Goal: Task Accomplishment & Management: Complete application form

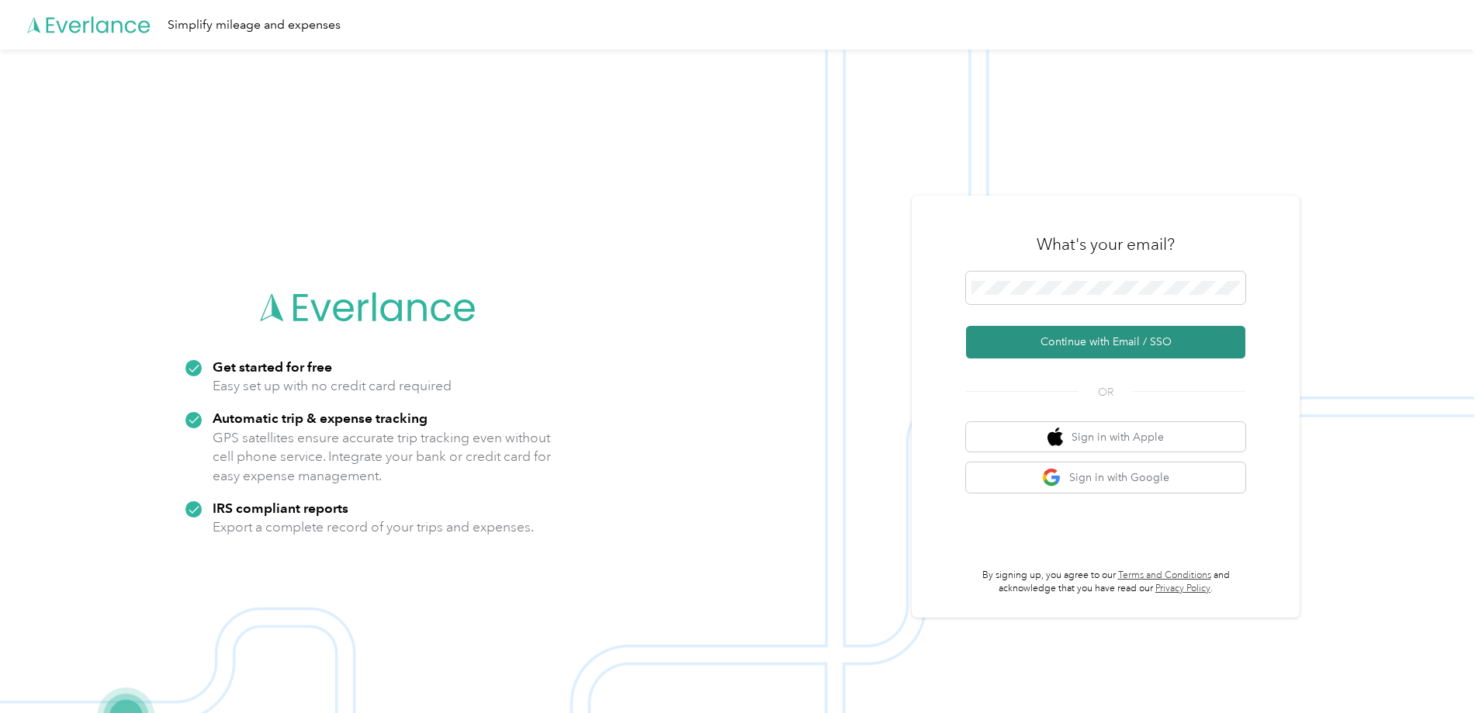
click at [1063, 345] on button "Continue with Email / SSO" at bounding box center [1105, 342] width 279 height 33
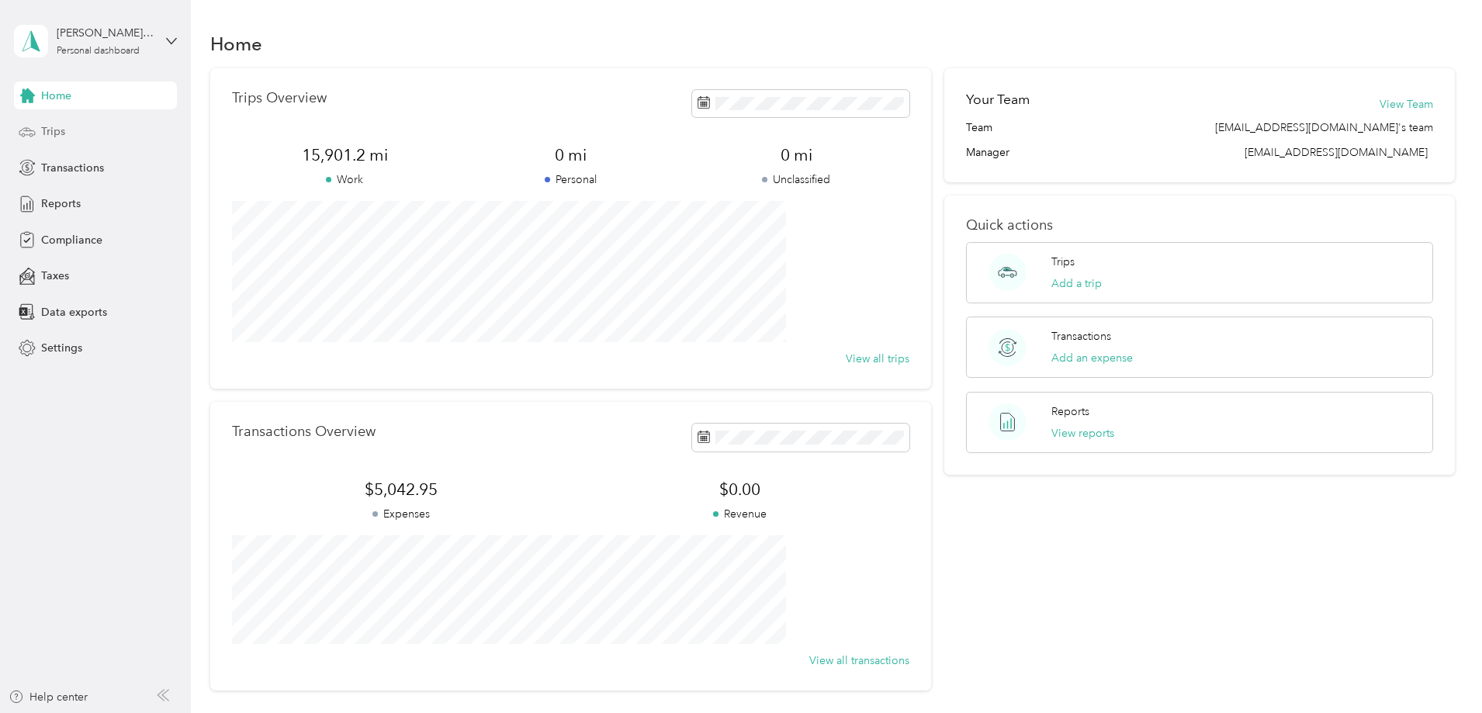
click at [68, 133] on div "Trips" at bounding box center [95, 132] width 163 height 28
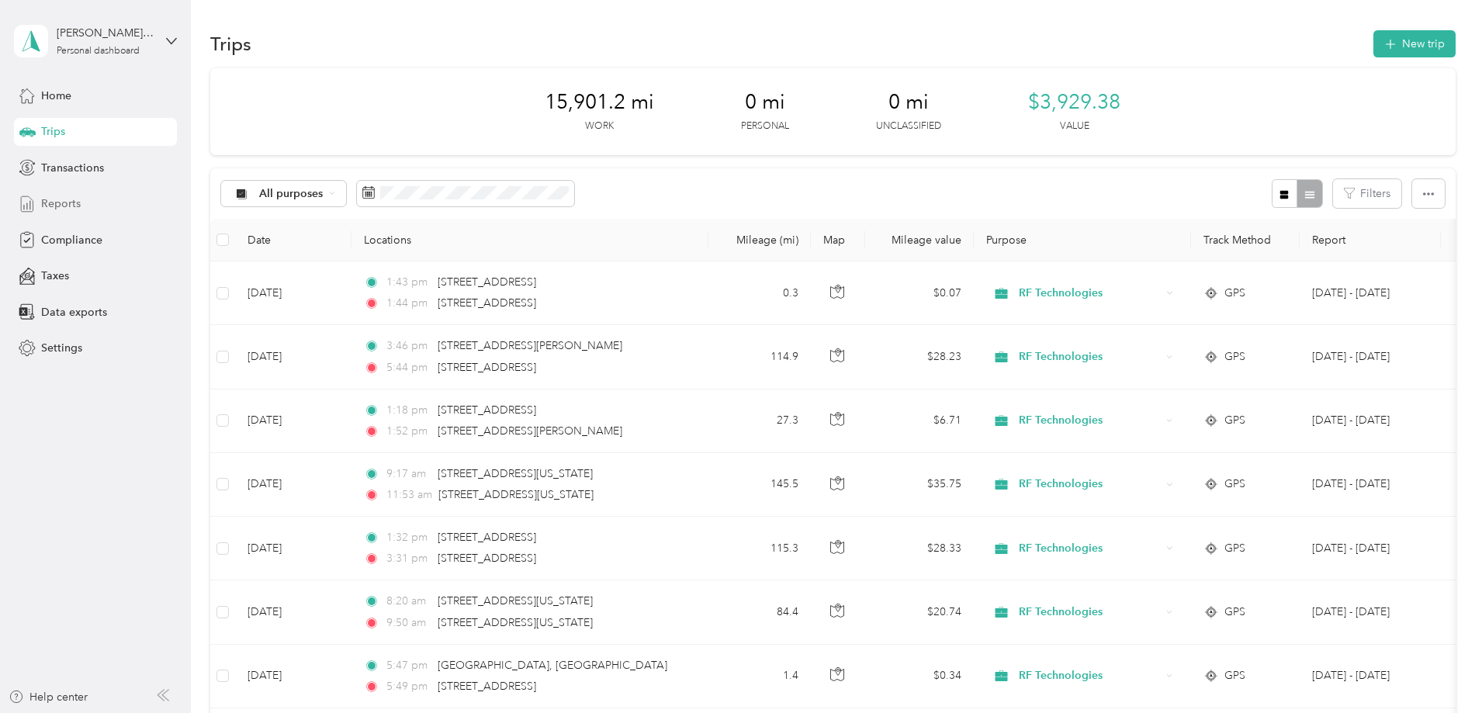
click at [60, 201] on span "Reports" at bounding box center [61, 204] width 40 height 16
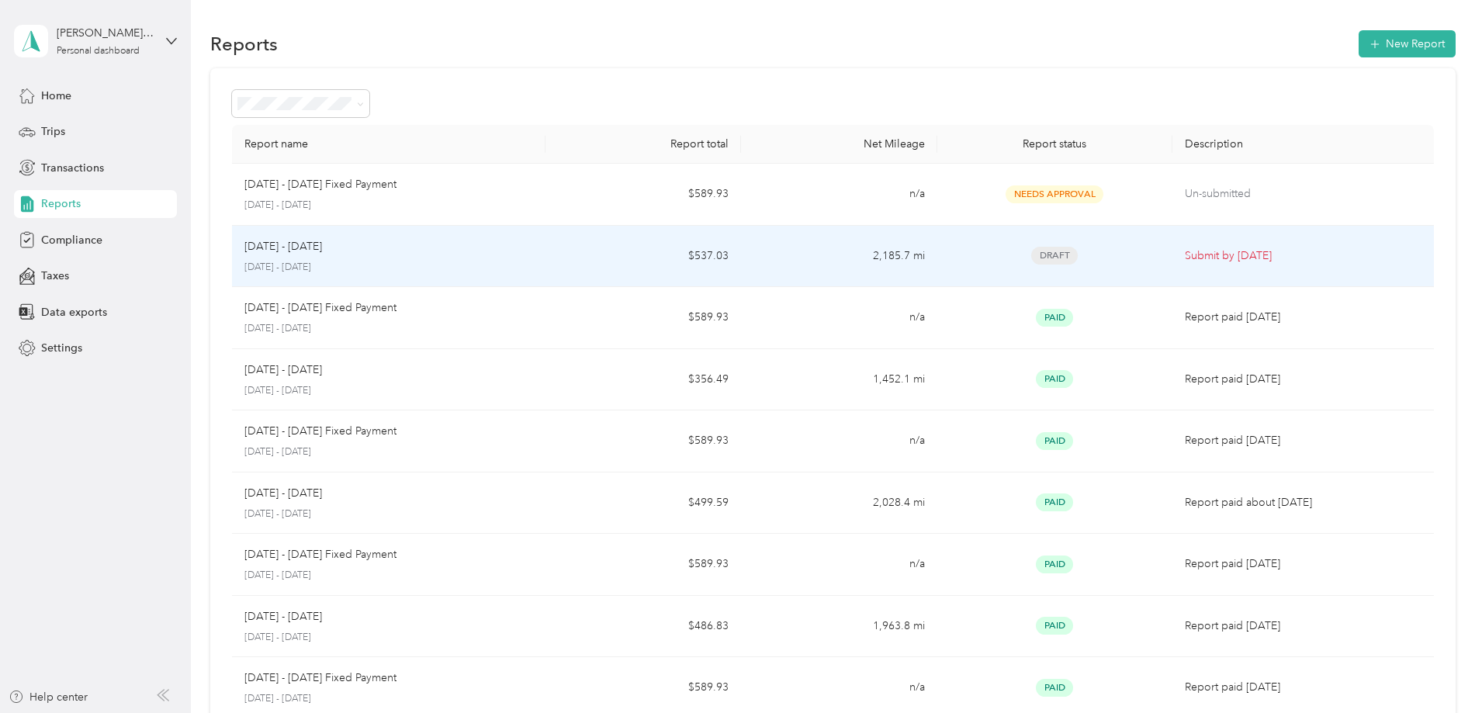
click at [523, 267] on p "August 1 - 31, 2025" at bounding box center [388, 268] width 289 height 14
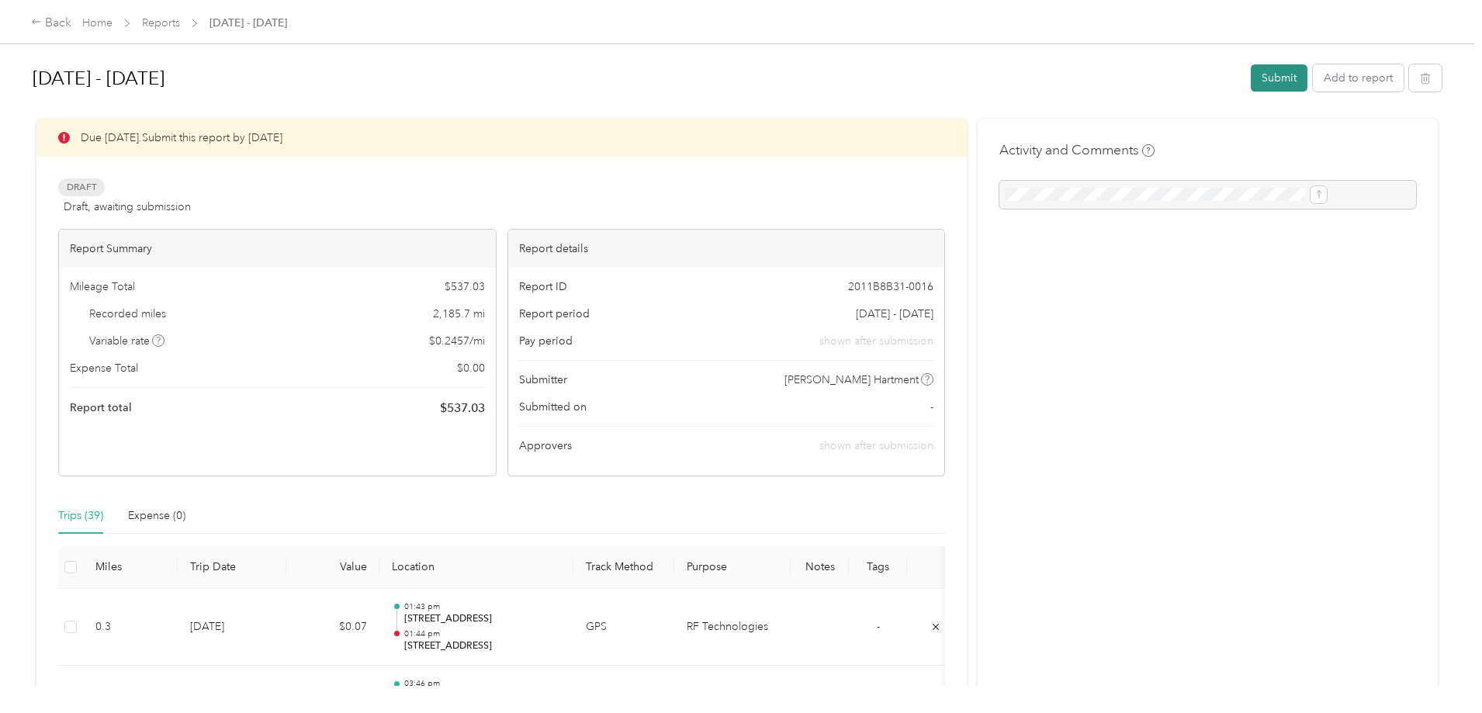
click at [1251, 76] on button "Submit" at bounding box center [1279, 77] width 57 height 27
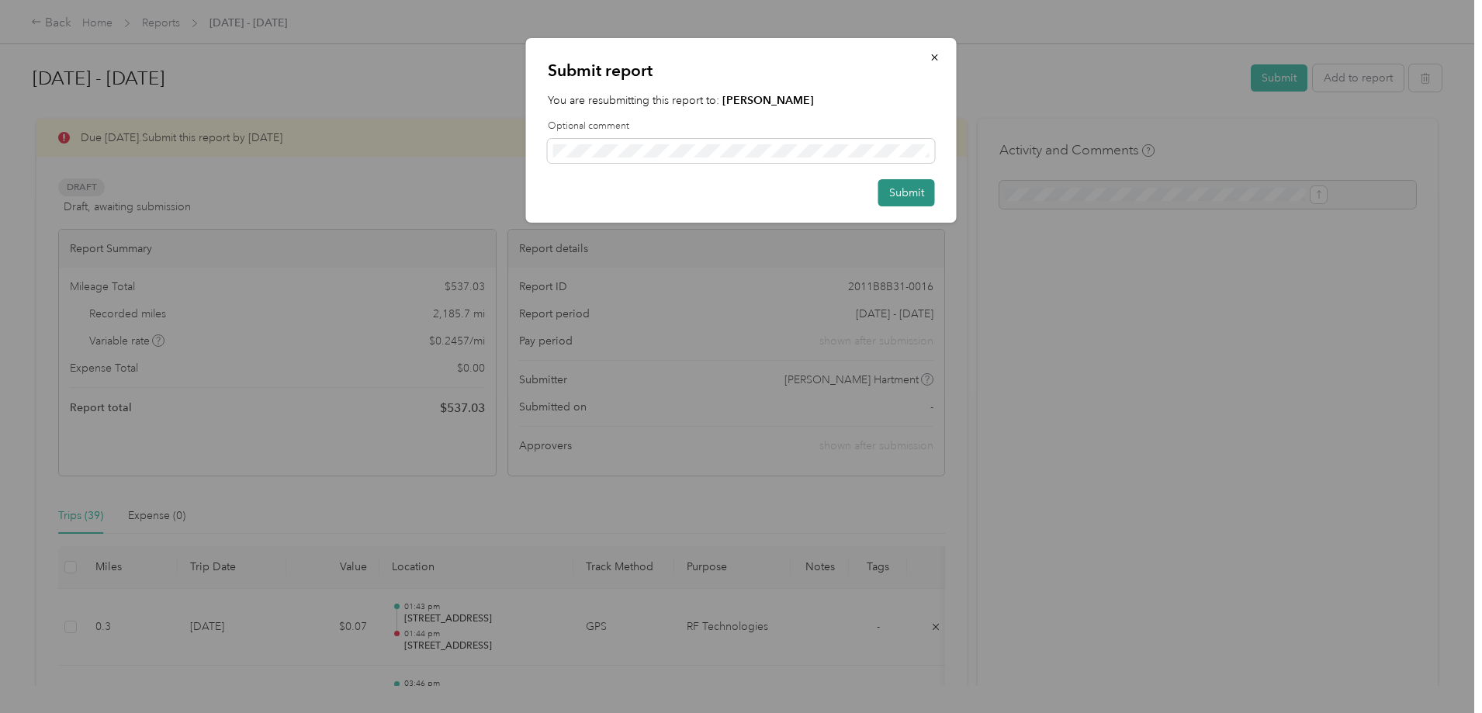
click at [904, 193] on button "Submit" at bounding box center [907, 192] width 57 height 27
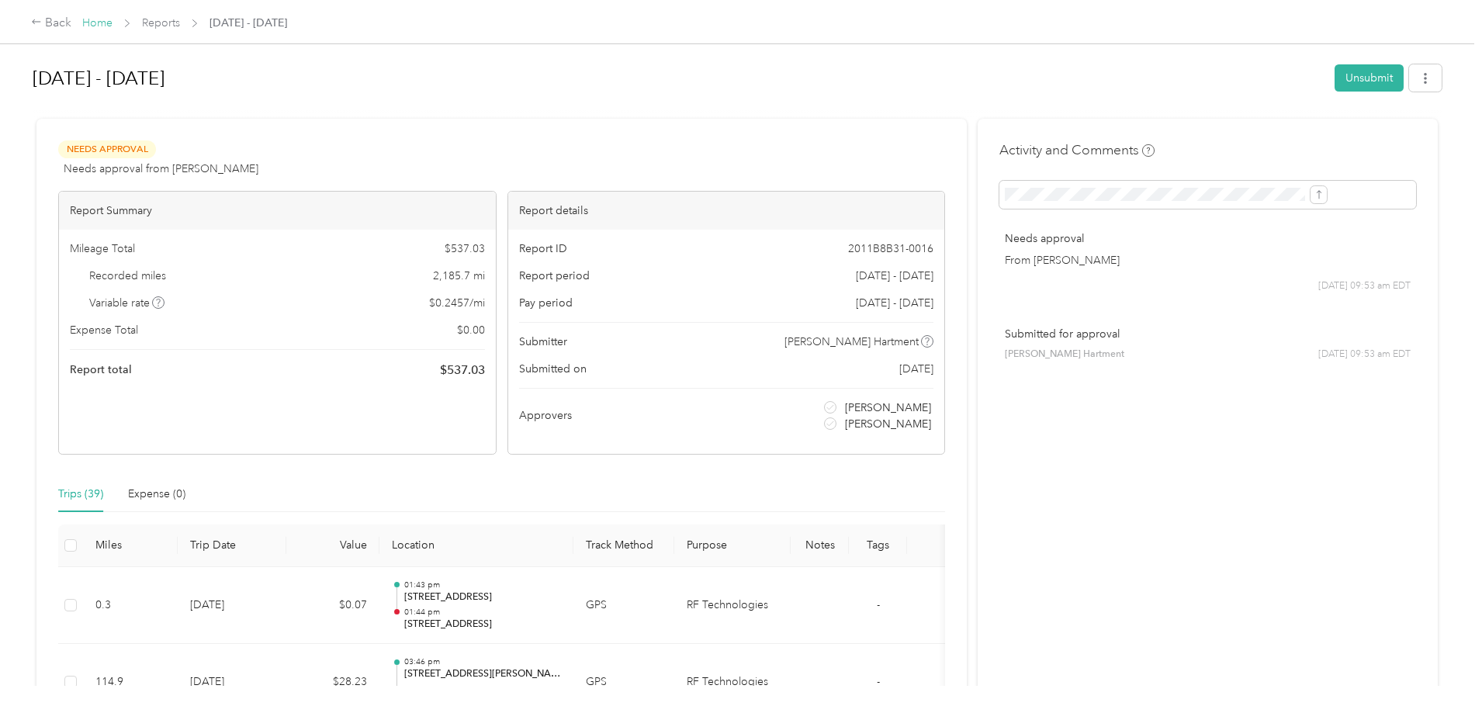
click at [113, 23] on link "Home" at bounding box center [97, 22] width 30 height 13
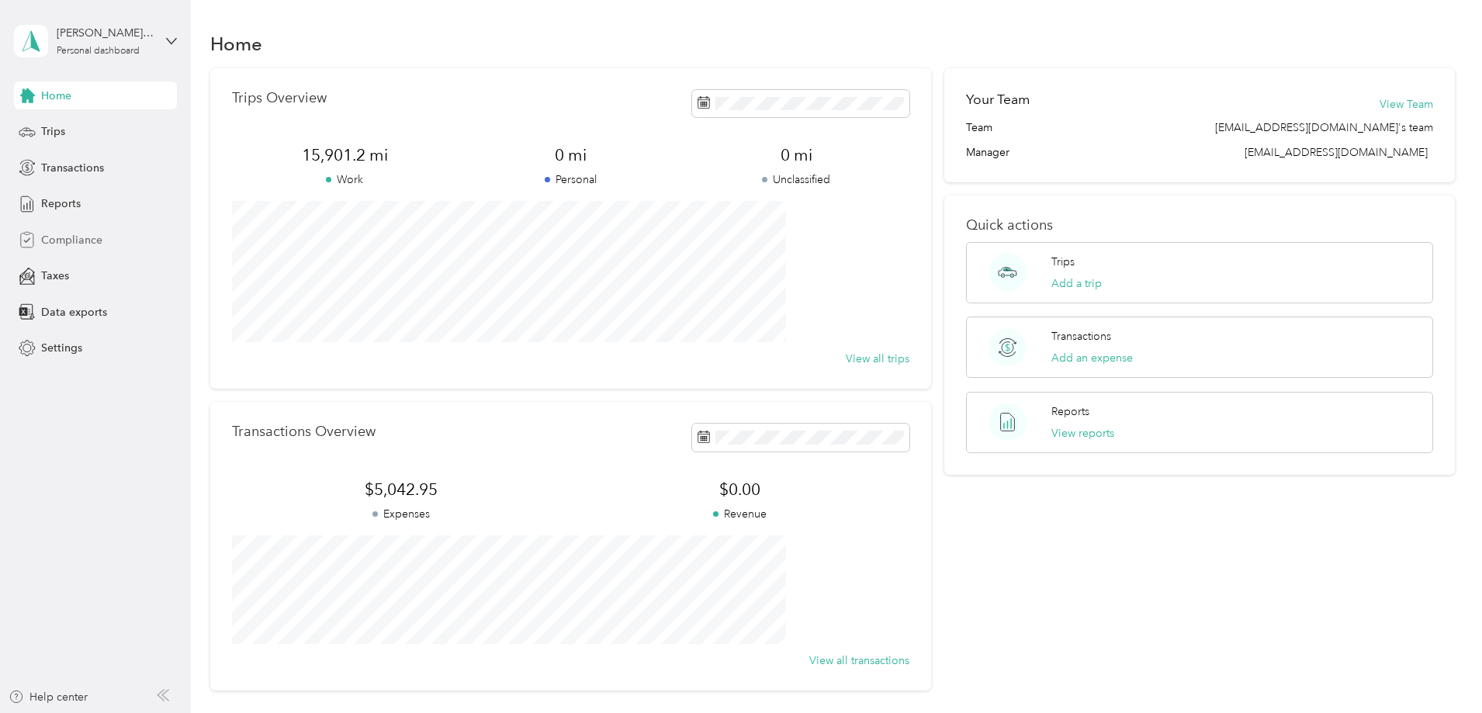
click at [61, 236] on span "Compliance" at bounding box center [71, 240] width 61 height 16
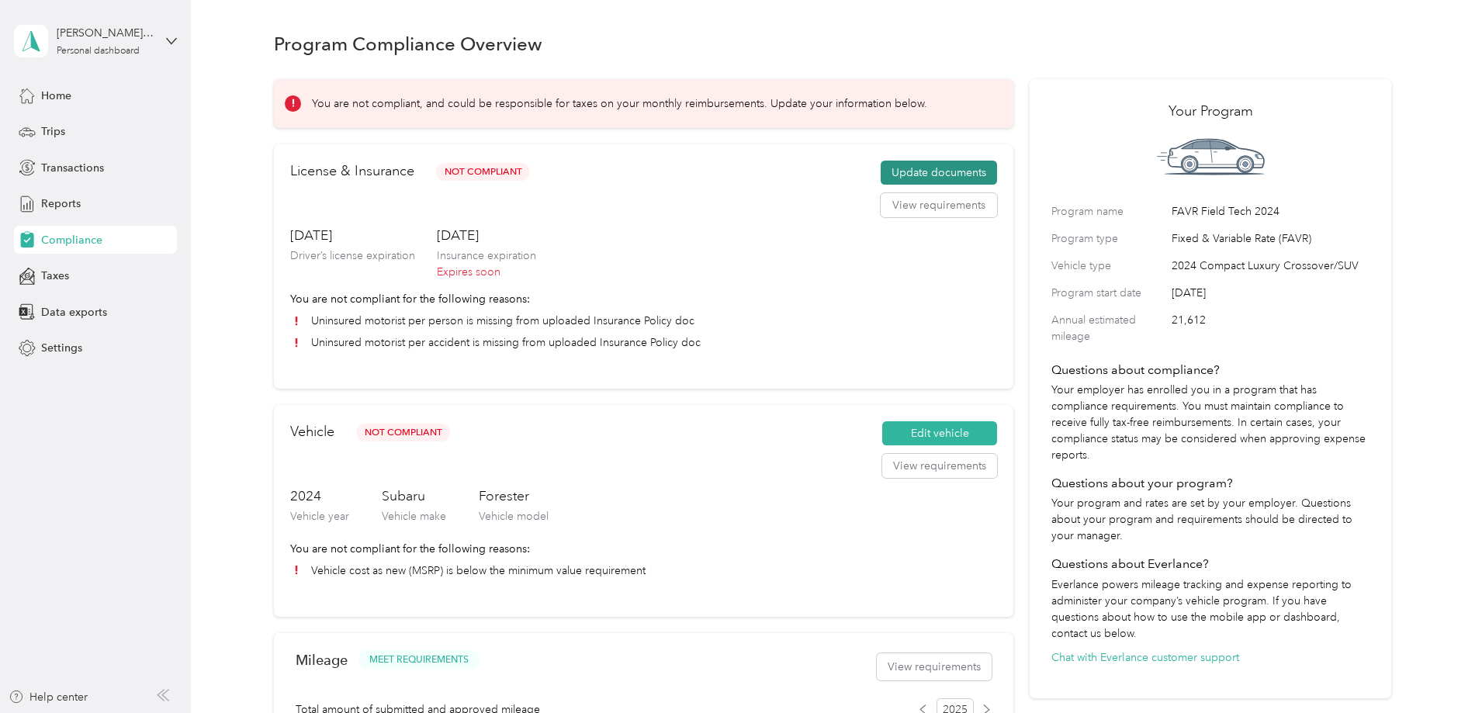
click at [891, 185] on button "Update documents" at bounding box center [939, 173] width 116 height 25
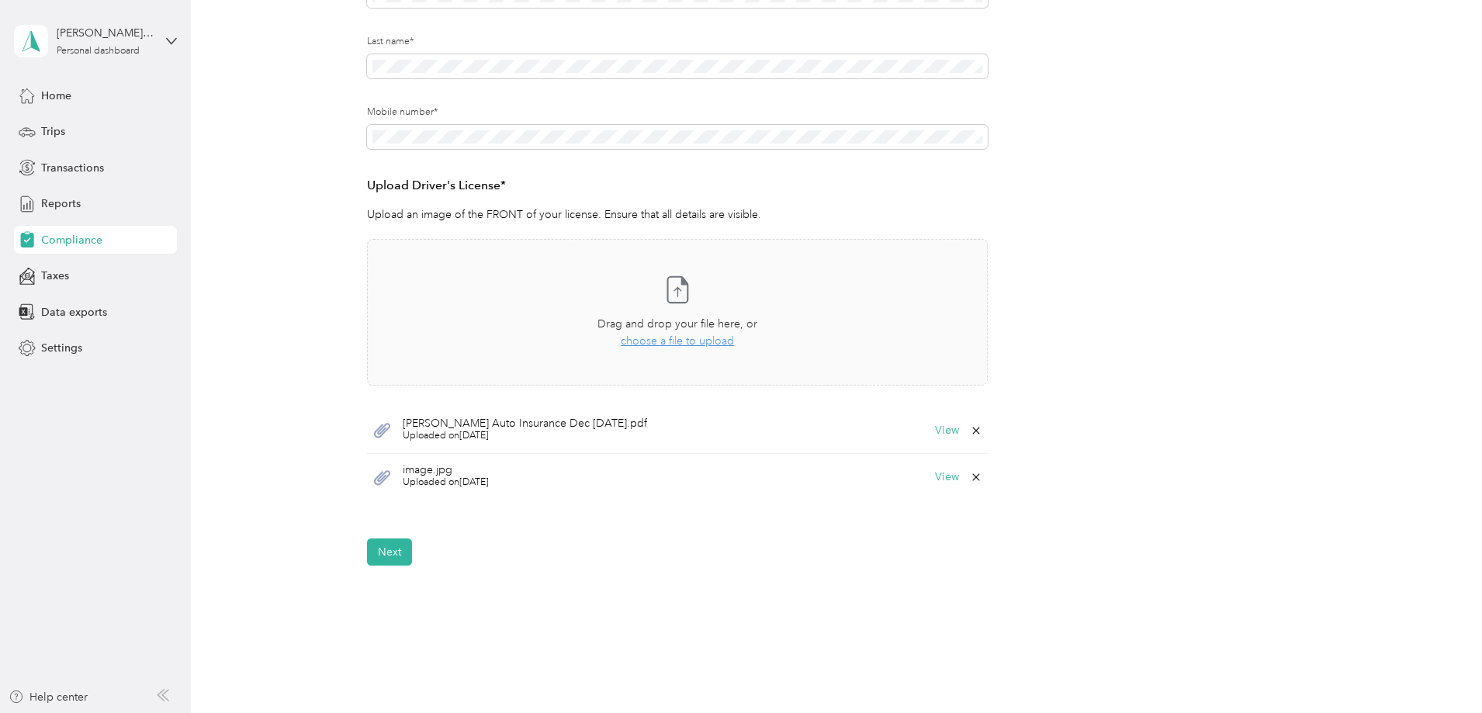
scroll to position [310, 0]
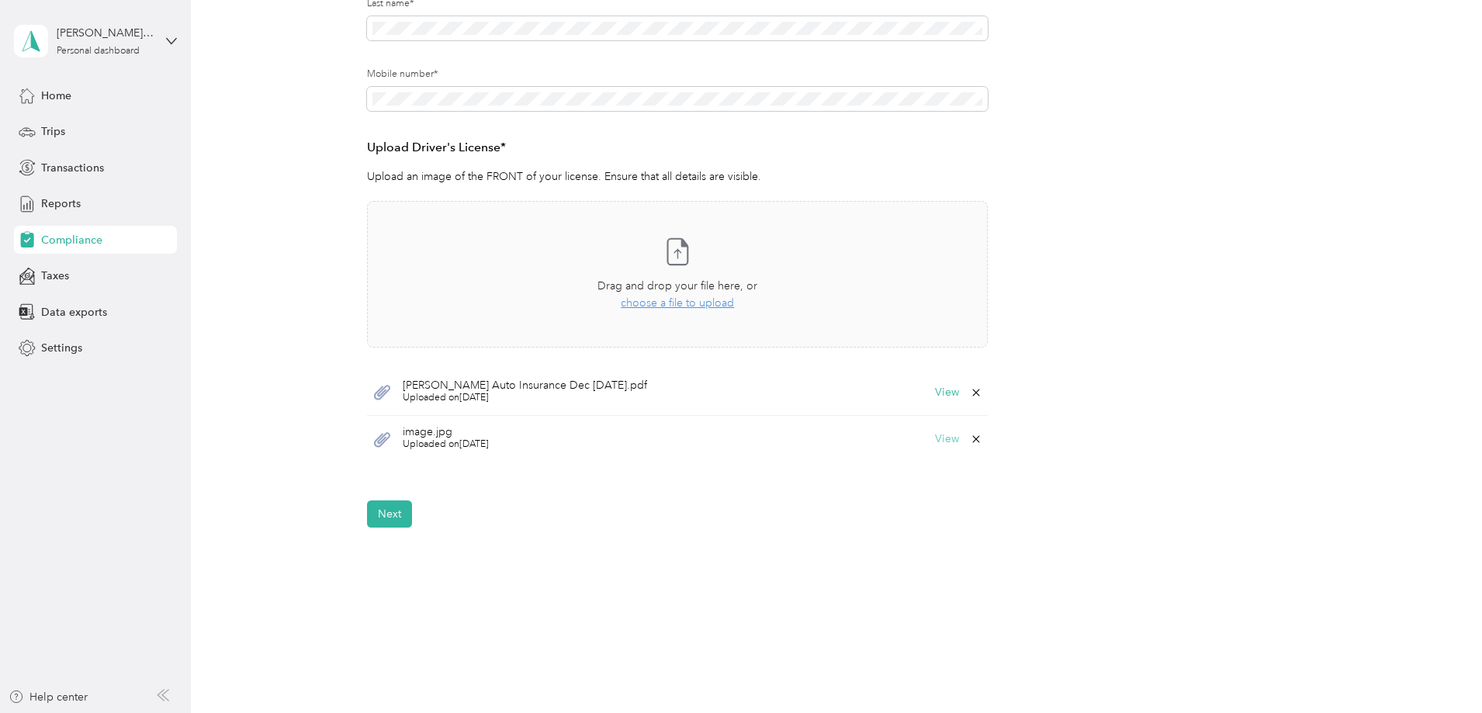
click at [946, 437] on button "View" at bounding box center [947, 439] width 24 height 11
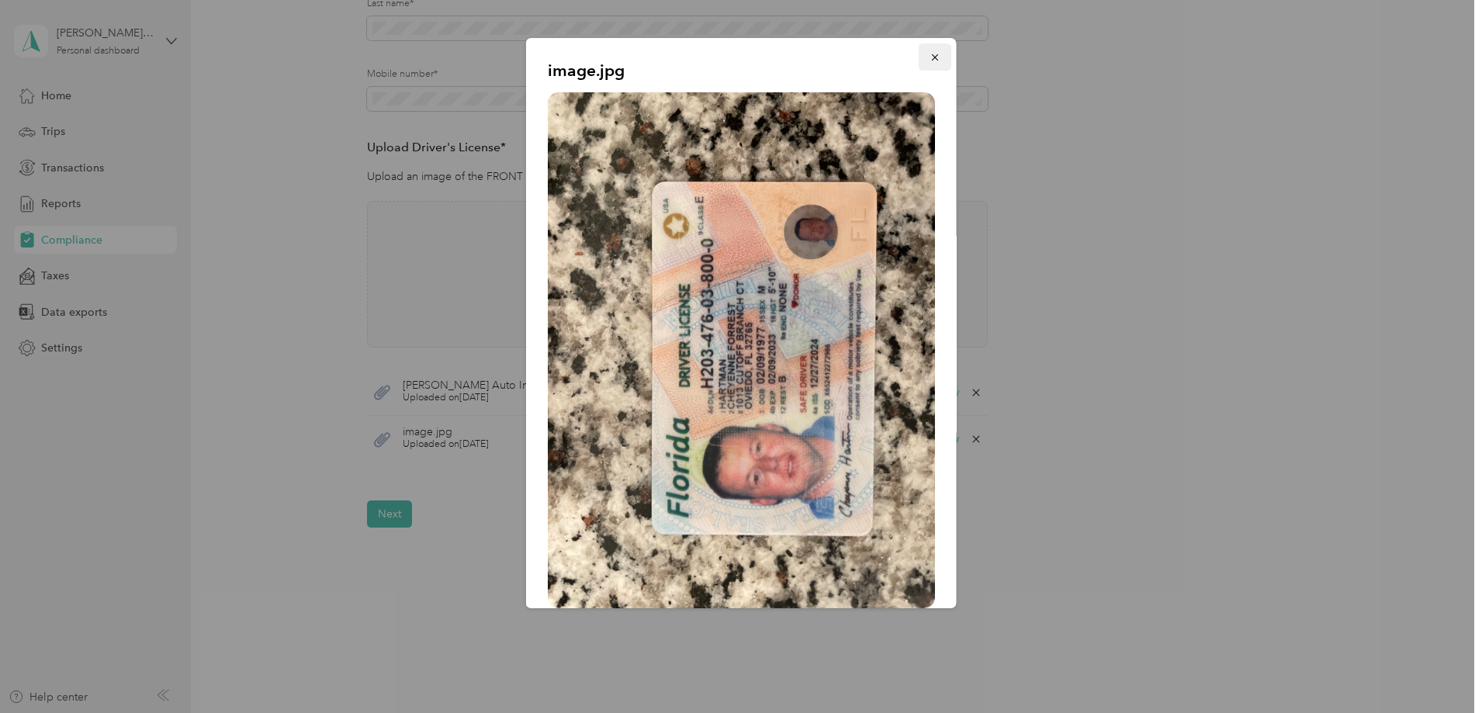
click at [930, 55] on icon "button" at bounding box center [935, 57] width 11 height 11
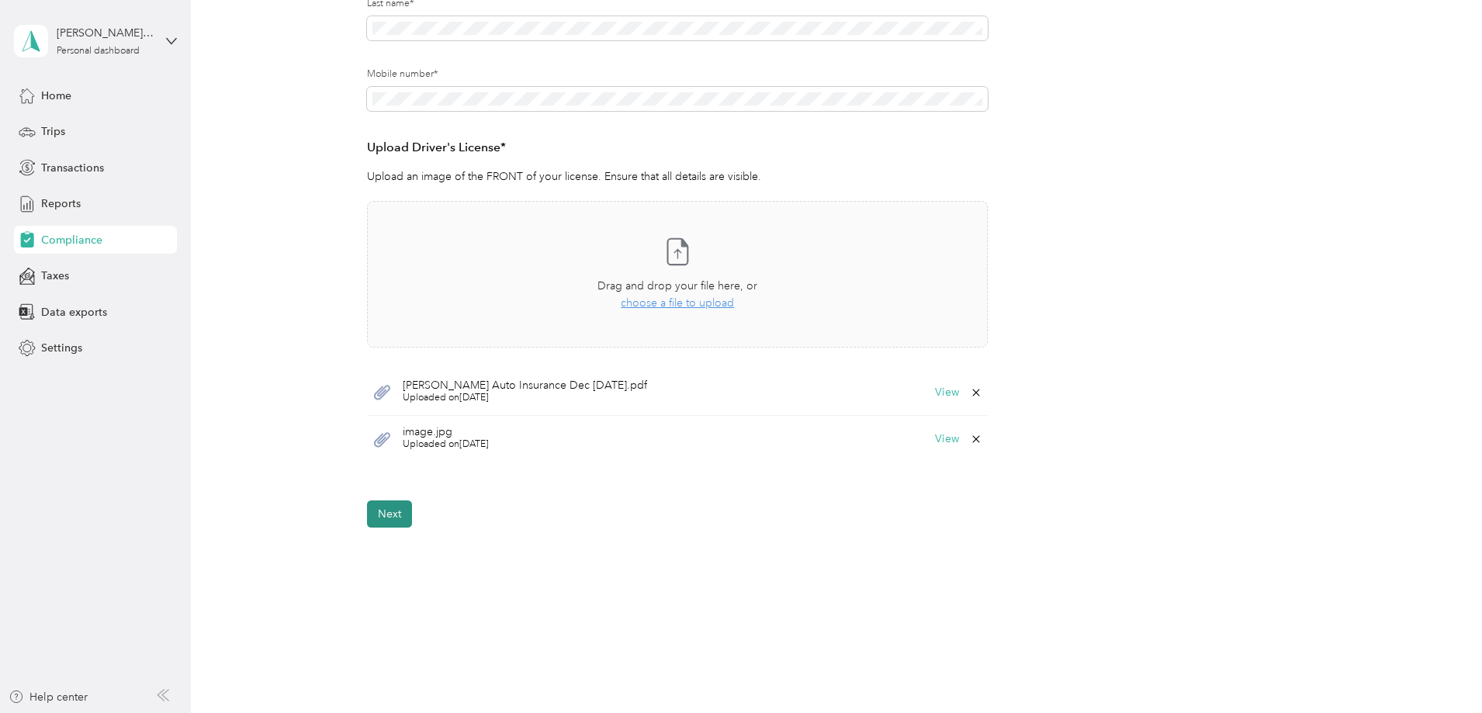
click at [383, 515] on button "Next" at bounding box center [389, 514] width 45 height 27
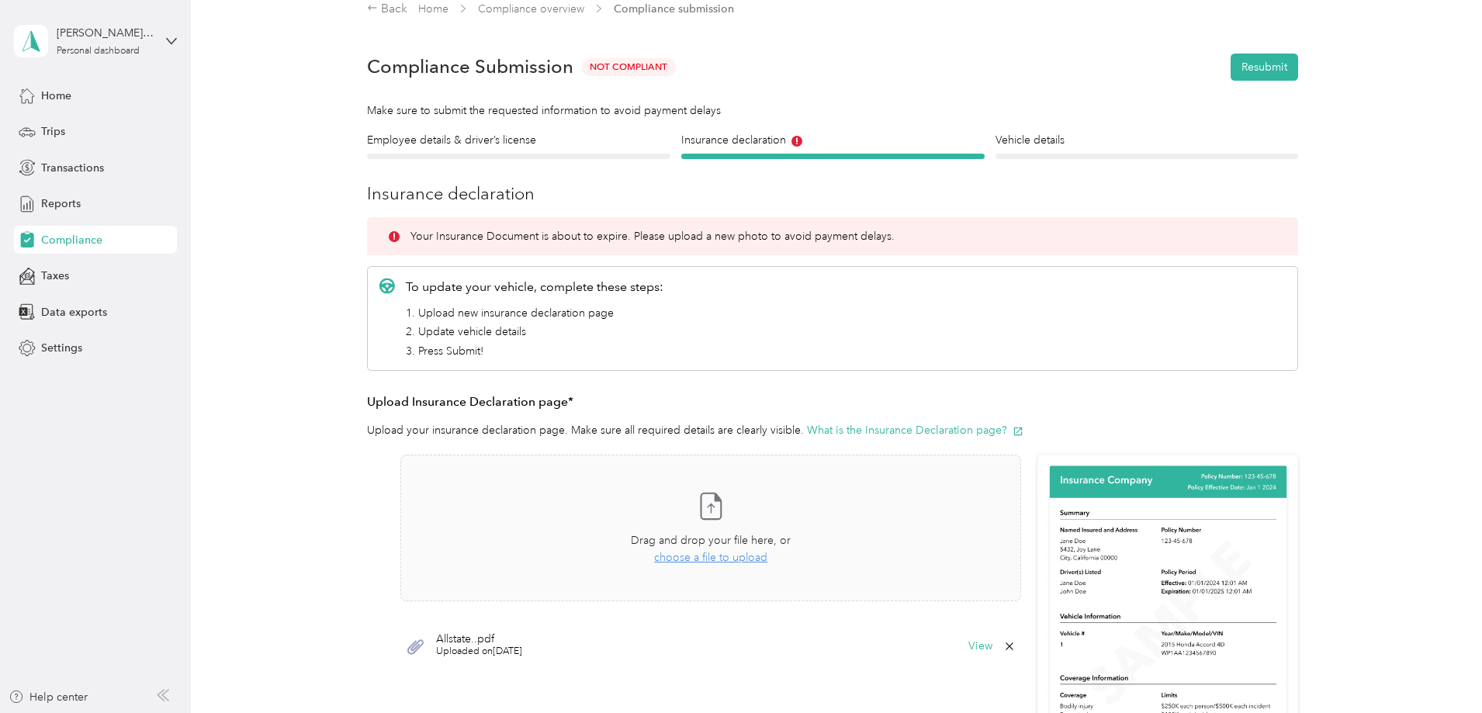
scroll to position [97, 0]
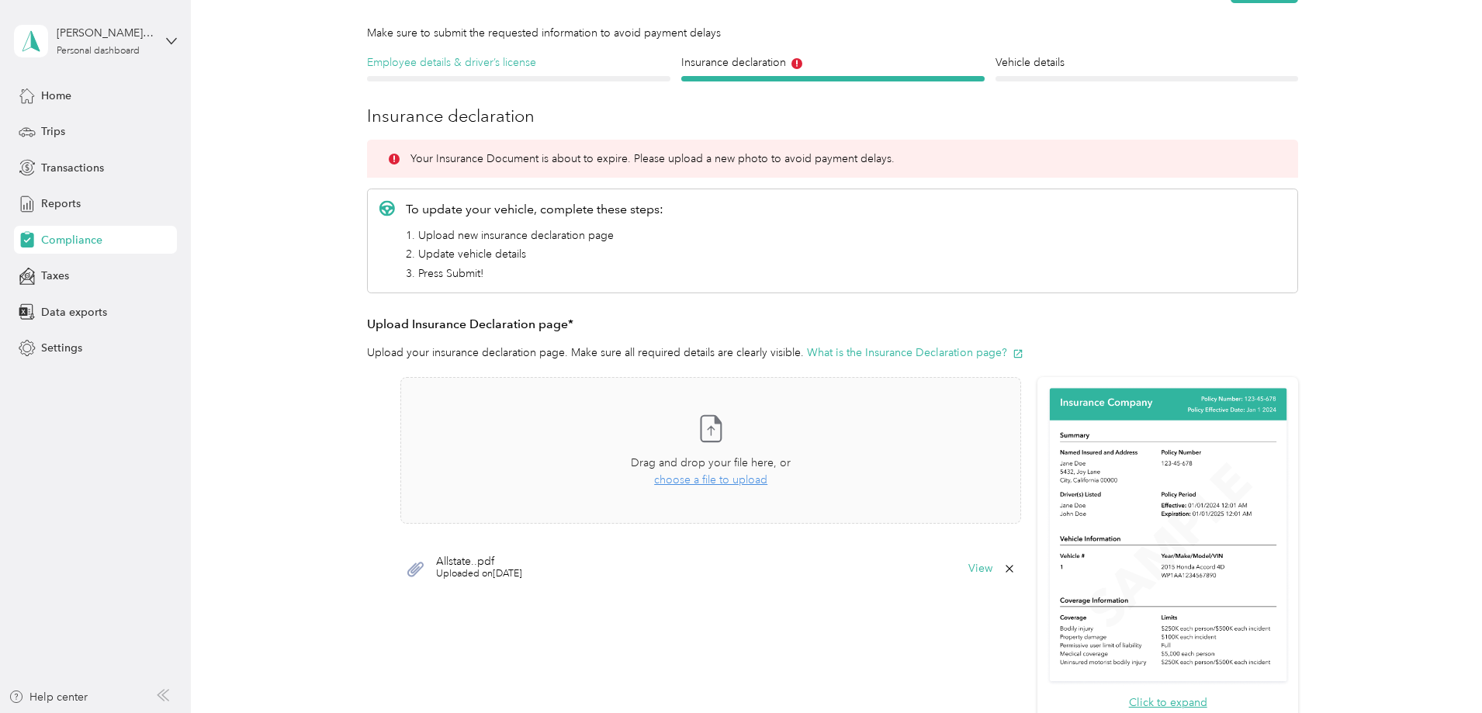
click at [492, 65] on h4 "Employee details & driver’s license" at bounding box center [518, 62] width 303 height 16
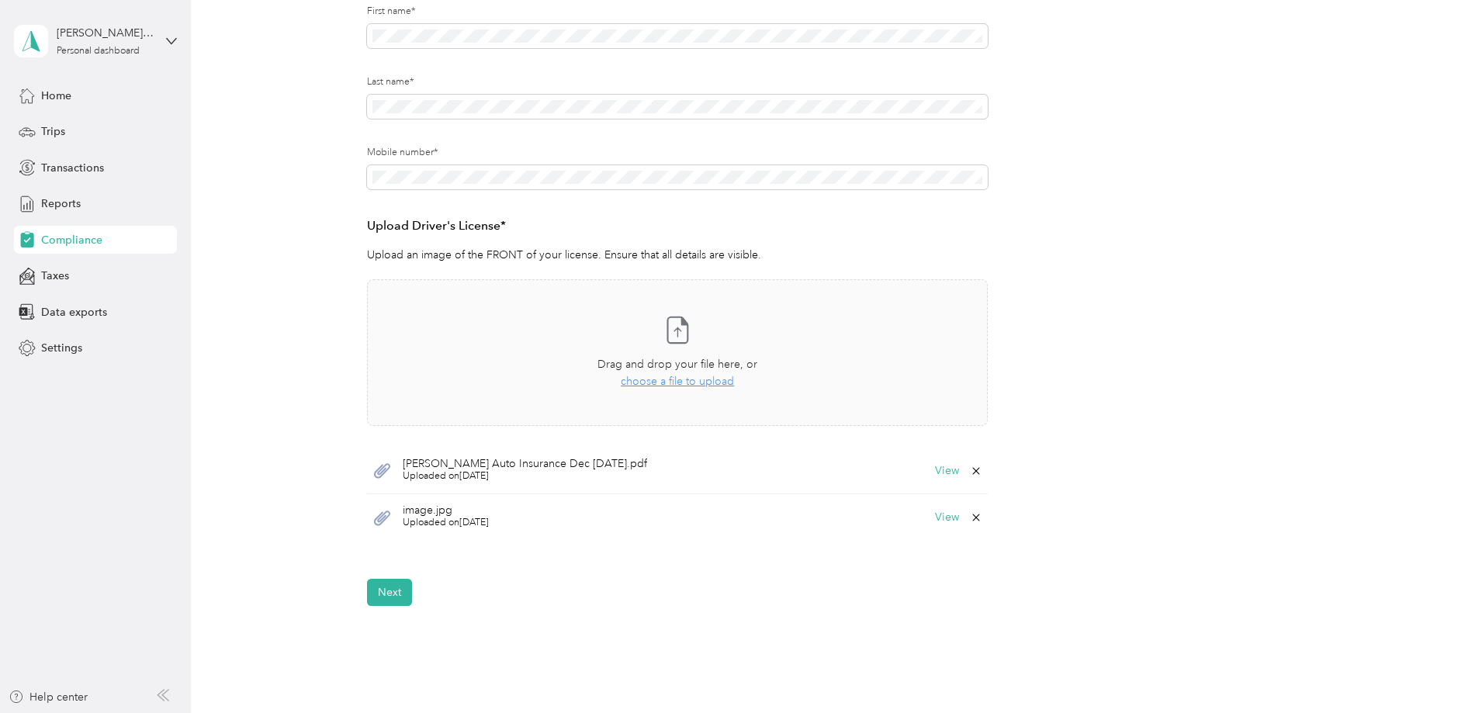
scroll to position [252, 0]
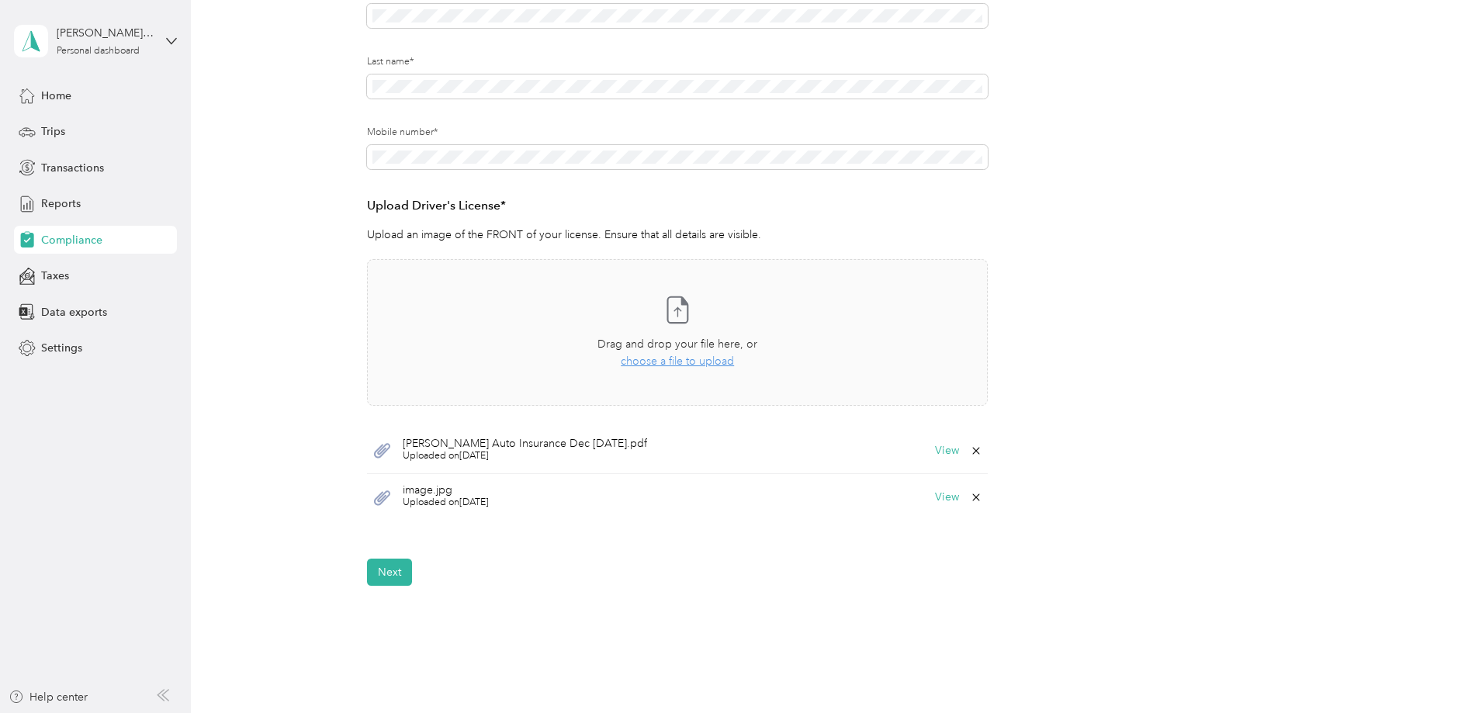
click at [974, 449] on icon at bounding box center [976, 451] width 12 height 12
click at [942, 459] on button "Yes" at bounding box center [935, 461] width 30 height 25
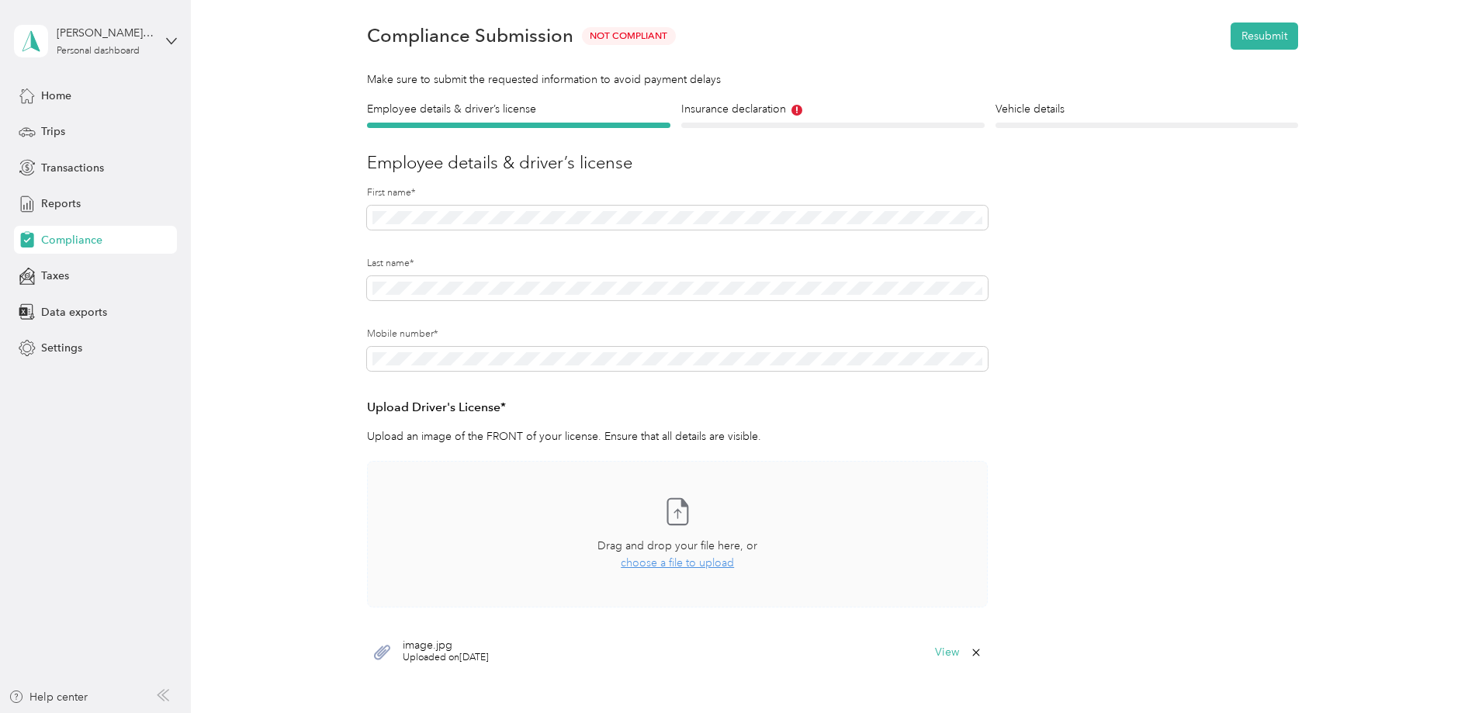
scroll to position [78, 0]
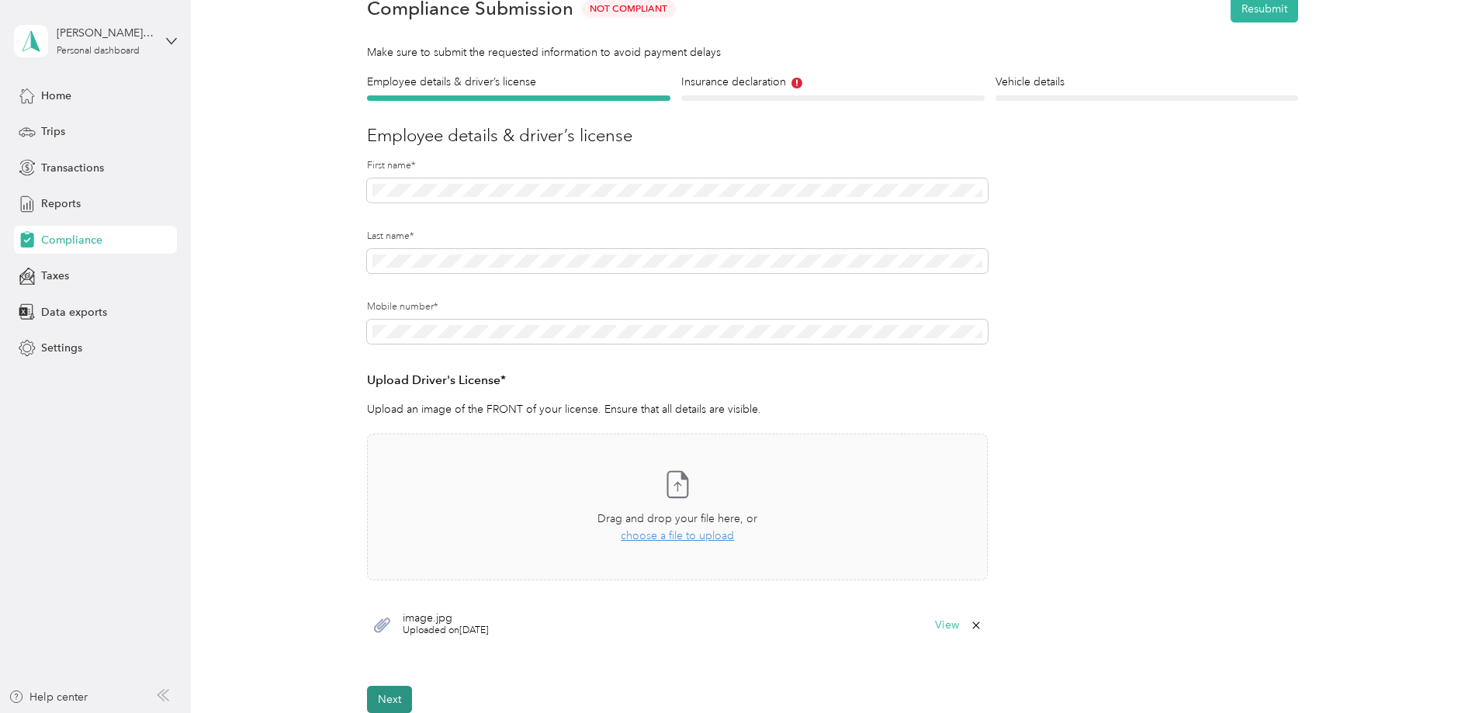
click at [377, 696] on button "Next" at bounding box center [389, 699] width 45 height 27
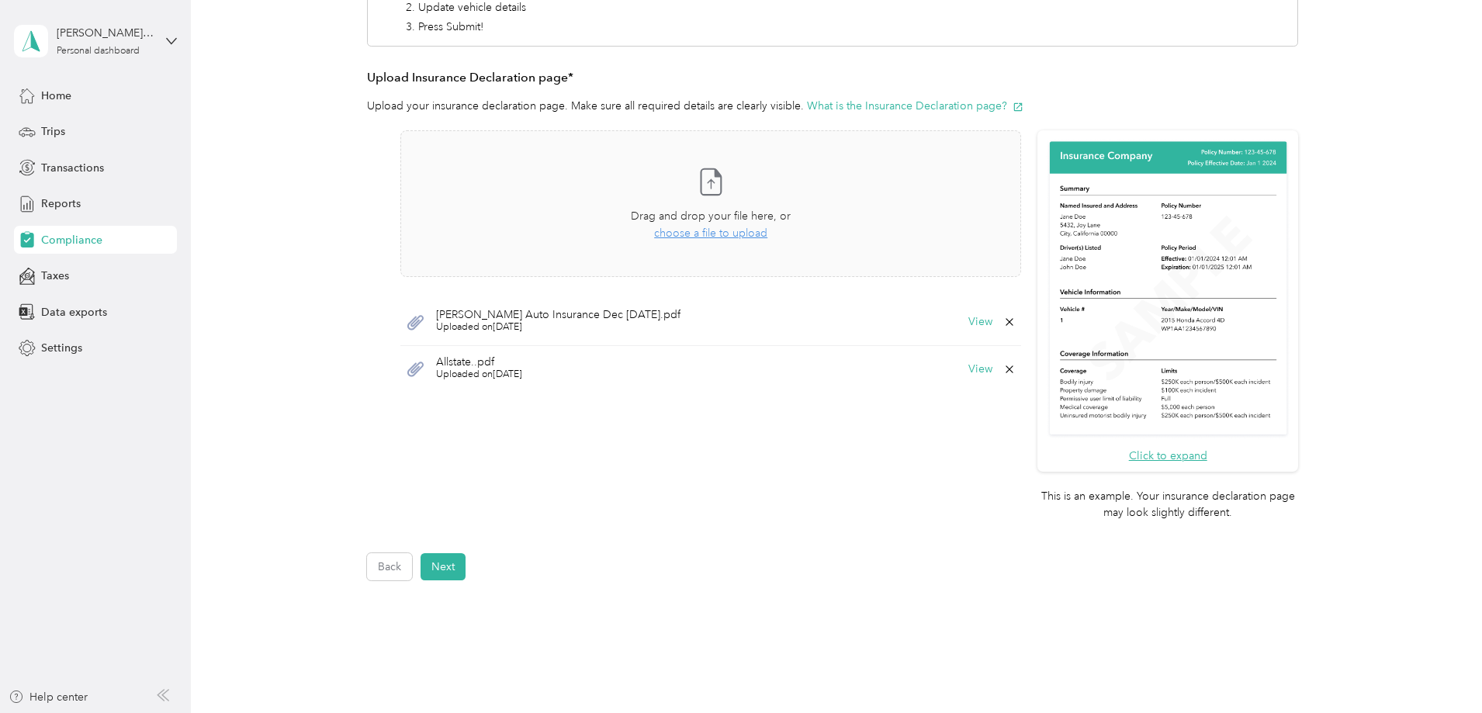
scroll to position [388, 0]
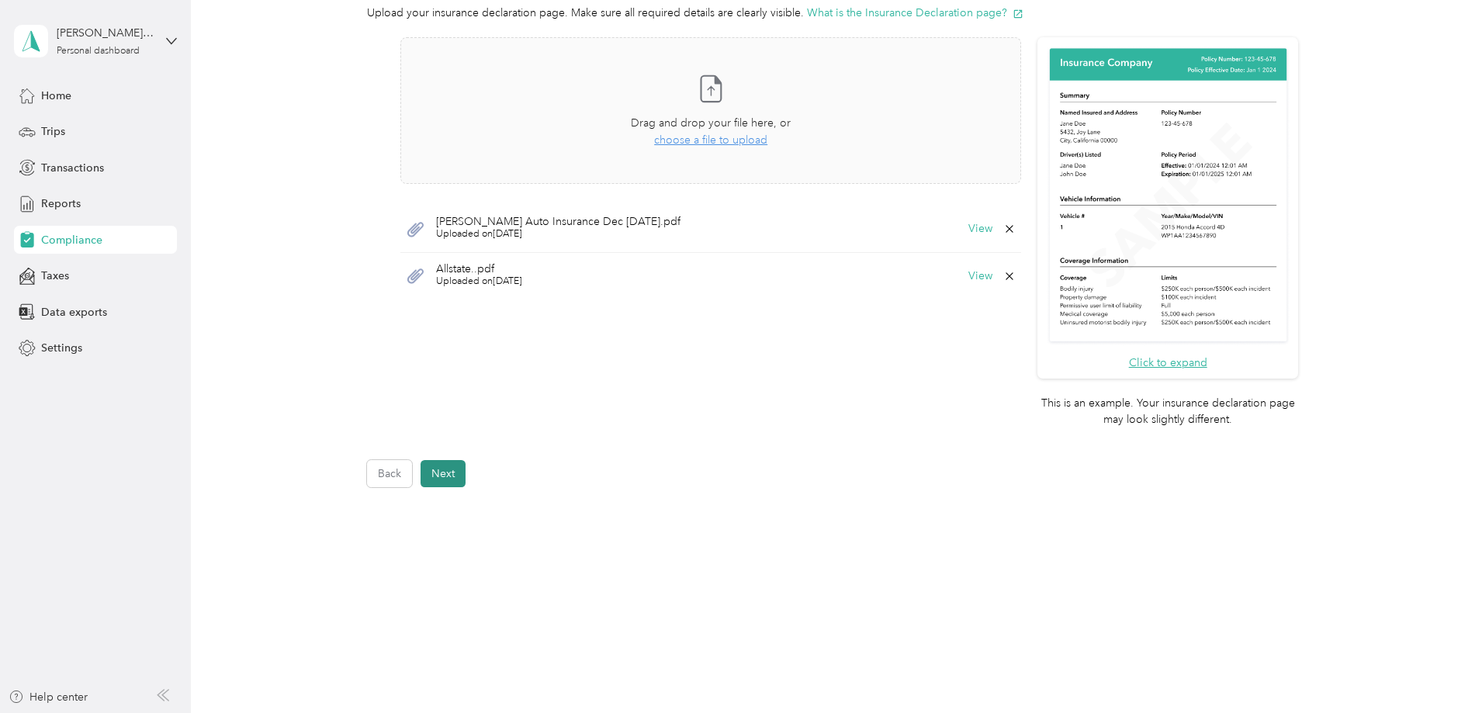
click at [451, 466] on button "Next" at bounding box center [443, 473] width 45 height 27
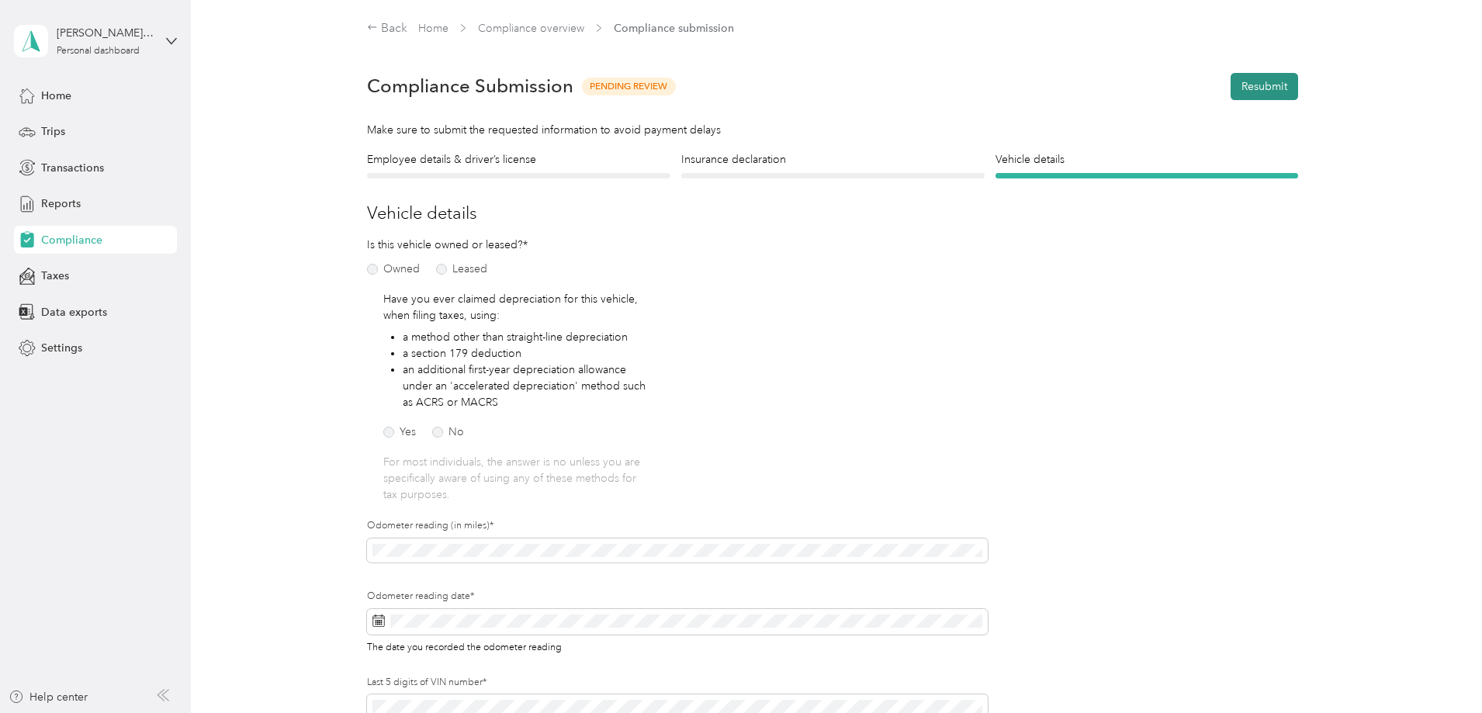
click at [1255, 81] on button "Resubmit" at bounding box center [1265, 86] width 68 height 27
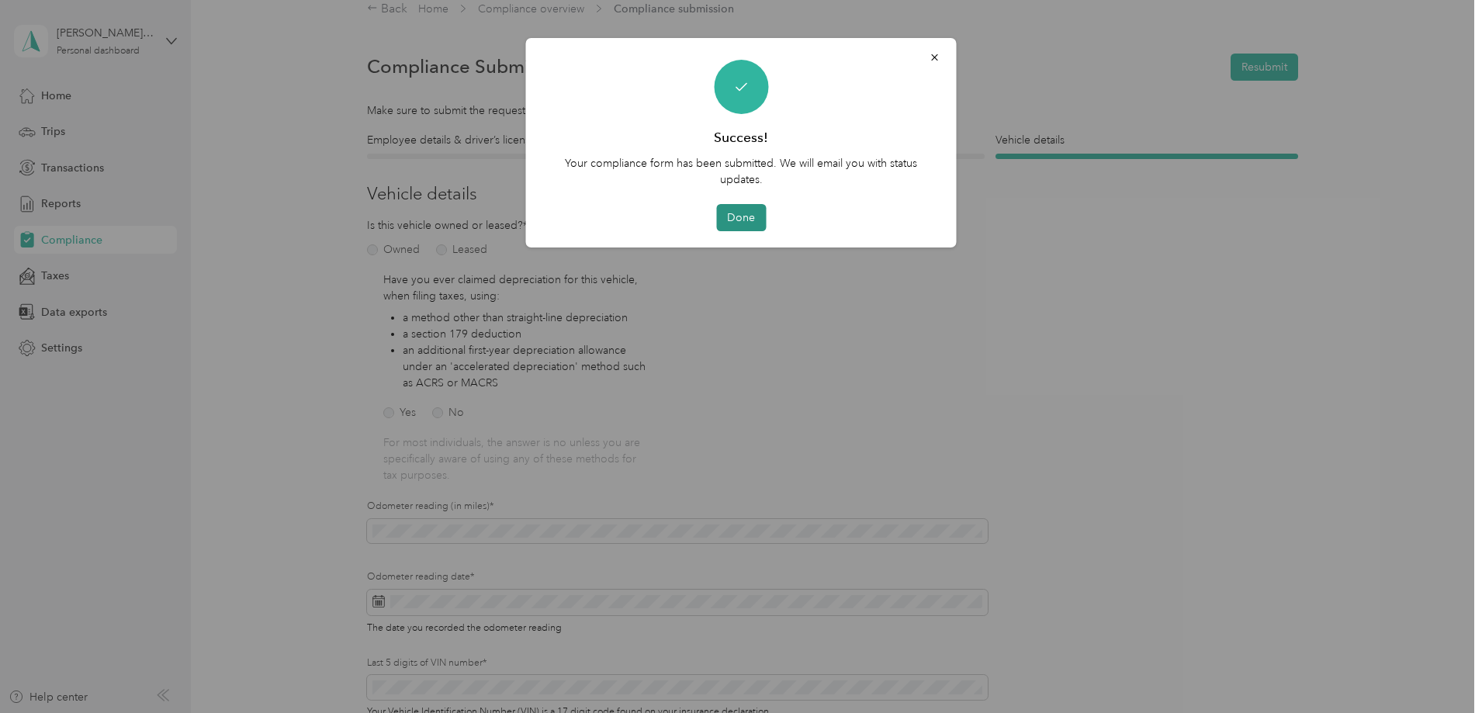
click at [734, 220] on button "Done" at bounding box center [741, 217] width 50 height 27
